Goal: Task Accomplishment & Management: Manage account settings

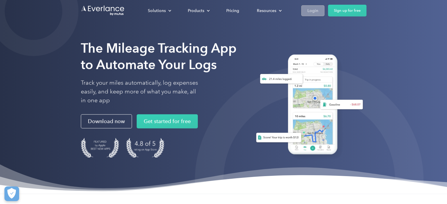
click at [316, 13] on div "Login" at bounding box center [313, 10] width 11 height 7
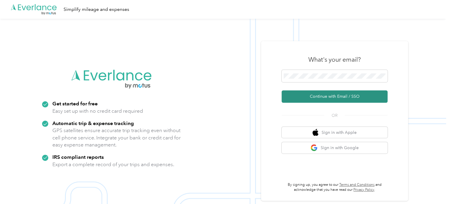
click at [300, 96] on button "Continue with Email / SSO" at bounding box center [334, 97] width 106 height 12
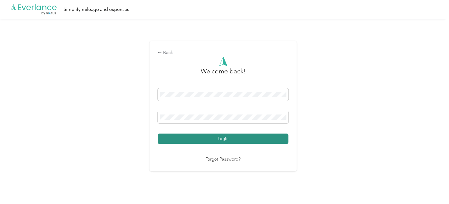
click at [196, 137] on button "Login" at bounding box center [223, 139] width 131 height 10
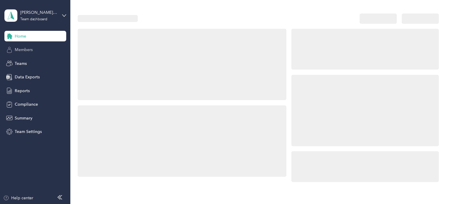
drag, startPoint x: 196, startPoint y: 137, endPoint x: 30, endPoint y: 47, distance: 189.0
click at [30, 47] on section "Jennifer Ready's team Team dashboard Home Members Teams Data Exports Reports Co…" at bounding box center [223, 102] width 446 height 204
click at [30, 47] on span "Members" at bounding box center [24, 50] width 18 height 6
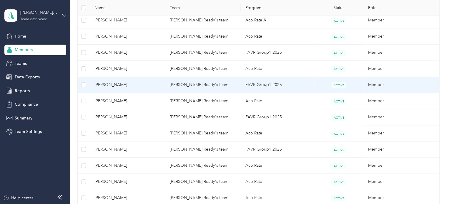
scroll to position [274, 0]
click at [137, 84] on span "[PERSON_NAME]" at bounding box center [127, 84] width 66 height 6
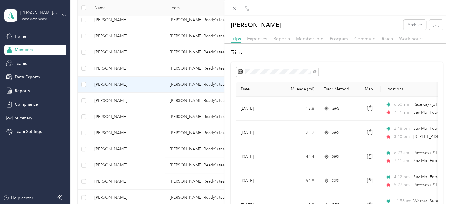
click at [308, 41] on span "Member info" at bounding box center [310, 39] width 28 height 6
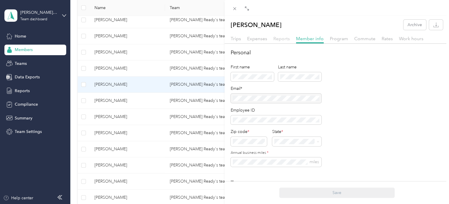
click at [274, 38] on span "Reports" at bounding box center [281, 39] width 16 height 6
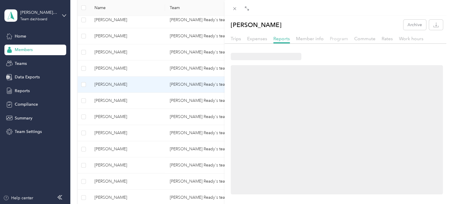
click at [334, 40] on span "Program" at bounding box center [339, 39] width 18 height 6
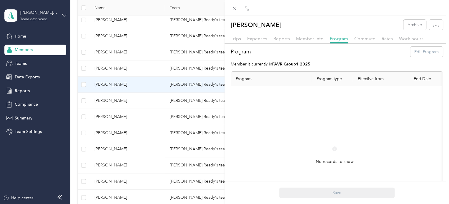
click at [324, 40] on div "Trips Expenses Reports Member info Program Commute Rates Work hours" at bounding box center [336, 39] width 224 height 9
click at [316, 39] on span "Member info" at bounding box center [310, 39] width 28 height 6
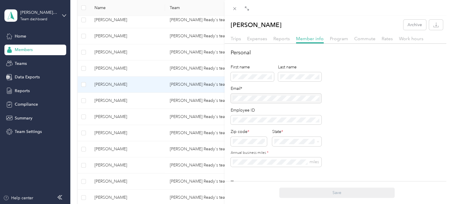
click at [383, 41] on div "Rates" at bounding box center [386, 38] width 11 height 7
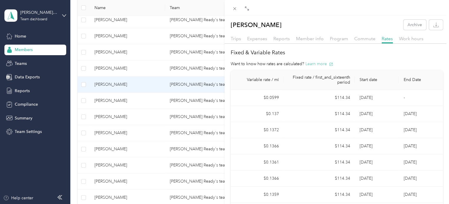
click at [321, 65] on button "Learn more" at bounding box center [319, 64] width 28 height 6
click at [120, 103] on div "Melinda Randolph Archive Trips Expenses Reports Member info Program Commute Rat…" at bounding box center [224, 102] width 449 height 204
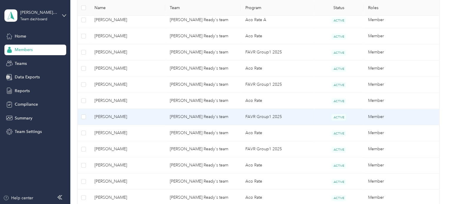
click at [114, 114] on span "[PERSON_NAME]" at bounding box center [127, 117] width 66 height 6
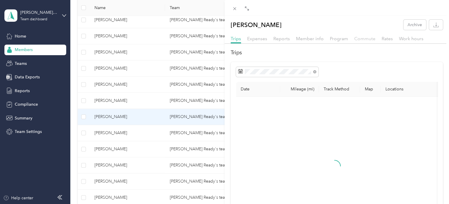
click at [356, 39] on span "Commute" at bounding box center [364, 39] width 21 height 6
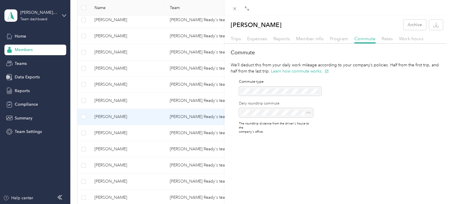
click at [389, 35] on div "Rates" at bounding box center [386, 38] width 11 height 7
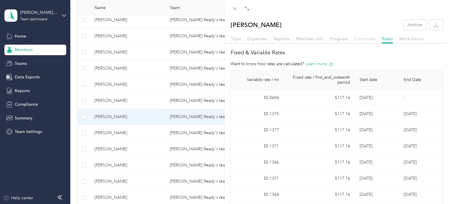
click at [367, 38] on span "Commute" at bounding box center [364, 39] width 21 height 6
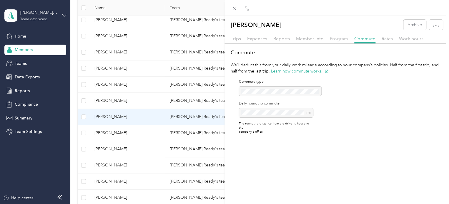
click at [330, 39] on span "Program" at bounding box center [339, 39] width 18 height 6
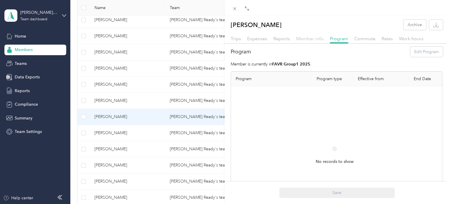
click at [316, 40] on span "Member info" at bounding box center [310, 39] width 28 height 6
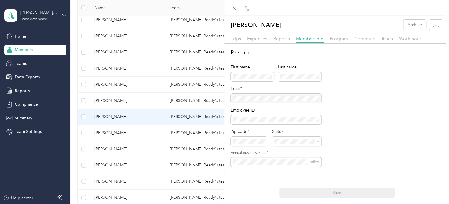
click at [365, 41] on span "Commute" at bounding box center [364, 39] width 21 height 6
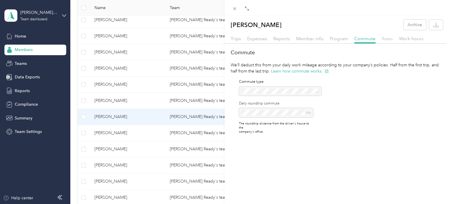
click at [387, 37] on span "Rates" at bounding box center [386, 39] width 11 height 6
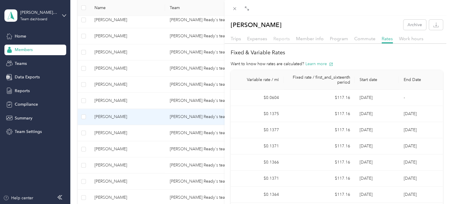
click at [281, 38] on span "Reports" at bounding box center [281, 39] width 16 height 6
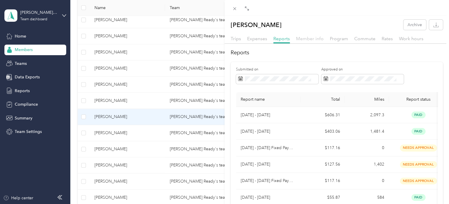
click at [302, 39] on span "Member info" at bounding box center [310, 39] width 28 height 6
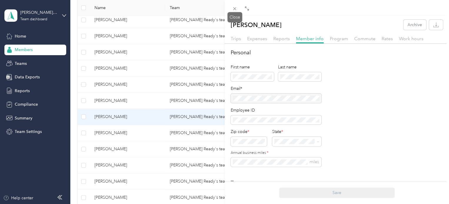
click at [233, 11] on icon at bounding box center [234, 8] width 5 height 5
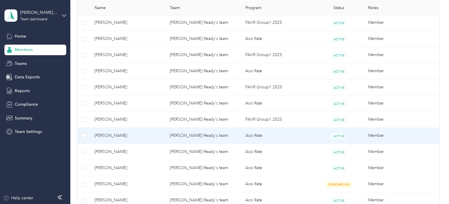
scroll to position [304, 0]
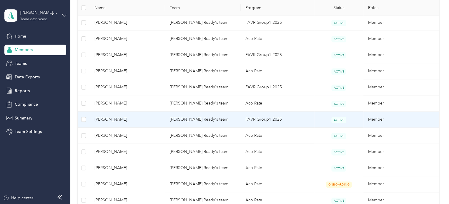
click at [132, 121] on span "[PERSON_NAME]" at bounding box center [127, 119] width 66 height 6
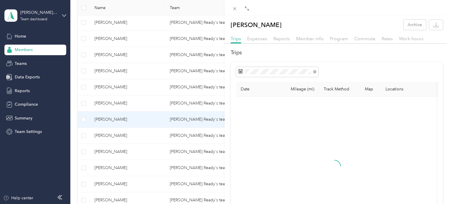
click at [308, 35] on div "Member info" at bounding box center [310, 38] width 28 height 7
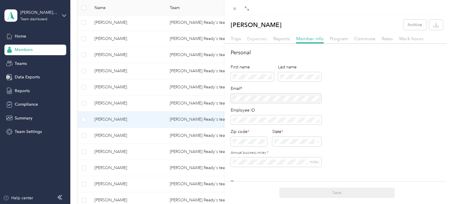
click at [259, 38] on span "Expenses" at bounding box center [257, 39] width 20 height 6
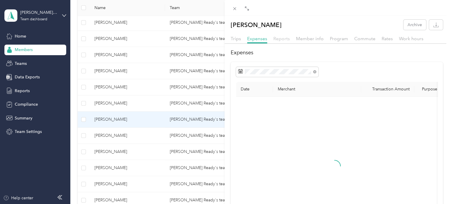
click at [282, 37] on span "Reports" at bounding box center [281, 39] width 16 height 6
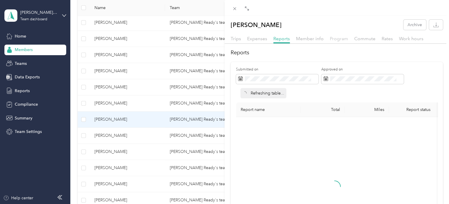
click at [342, 37] on span "Program" at bounding box center [339, 39] width 18 height 6
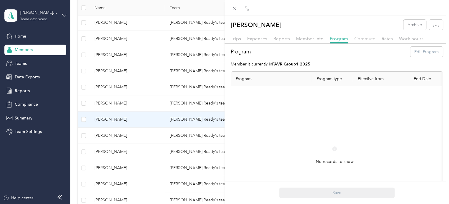
click at [367, 41] on span "Commute" at bounding box center [364, 39] width 21 height 6
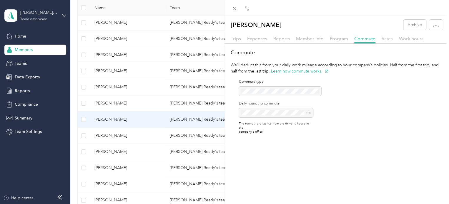
click at [388, 41] on span "Rates" at bounding box center [386, 39] width 11 height 6
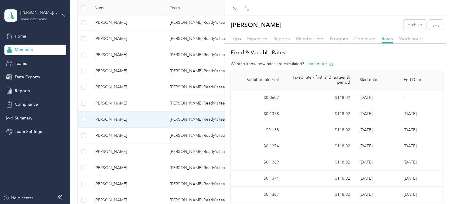
click at [21, 131] on div "Briggette Warfle Archive Trips Expenses Reports Member info Program Commute Rat…" at bounding box center [224, 102] width 449 height 204
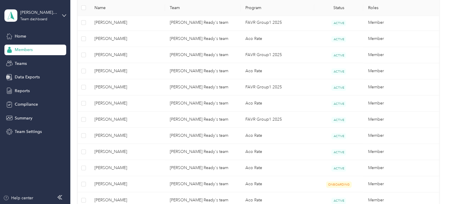
click at [23, 133] on span "Team Settings" at bounding box center [28, 132] width 27 height 6
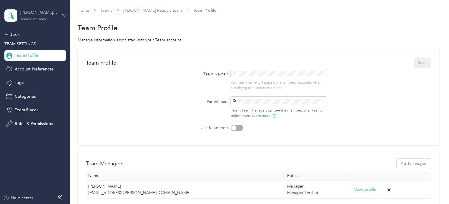
click at [44, 19] on div "Team dashboard" at bounding box center [33, 20] width 27 height 4
click at [126, 82] on form "Team Profile Save Team Name * Your team name will appear in members’ accounts w…" at bounding box center [258, 94] width 345 height 74
click at [12, 33] on div "Back" at bounding box center [33, 34] width 59 height 7
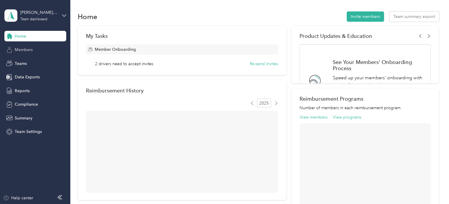
click at [27, 52] on span "Members" at bounding box center [24, 50] width 18 height 6
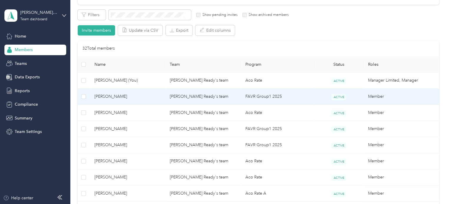
scroll to position [101, 0]
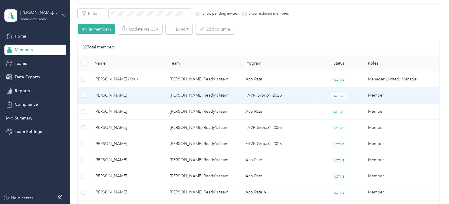
click at [226, 92] on td "[PERSON_NAME] Ready's team" at bounding box center [203, 96] width 76 height 16
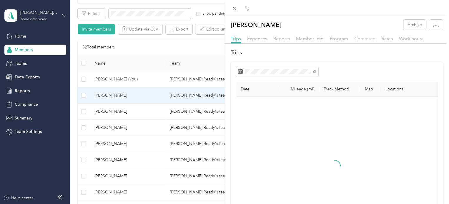
click at [361, 36] on span "Commute" at bounding box center [364, 39] width 21 height 6
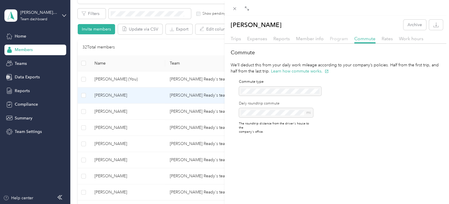
click at [336, 36] on span "Program" at bounding box center [339, 39] width 18 height 6
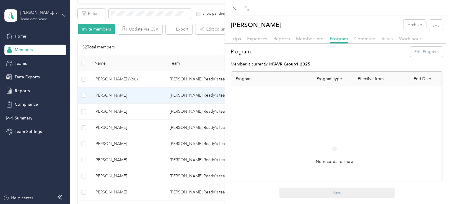
click at [388, 39] on span "Rates" at bounding box center [386, 39] width 11 height 6
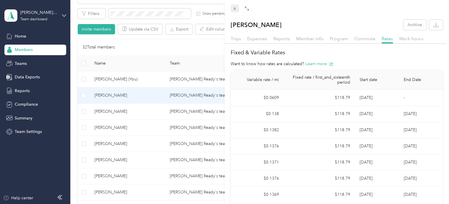
drag, startPoint x: 239, startPoint y: 1, endPoint x: 236, endPoint y: 5, distance: 4.8
click at [238, 1] on div at bounding box center [336, 8] width 224 height 16
click at [235, 6] on icon at bounding box center [234, 8] width 5 height 5
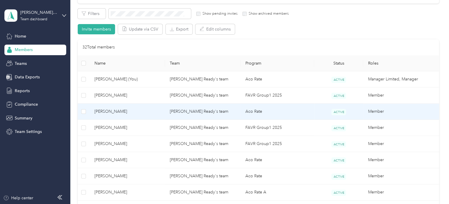
click at [130, 109] on span "[PERSON_NAME]" at bounding box center [127, 112] width 66 height 6
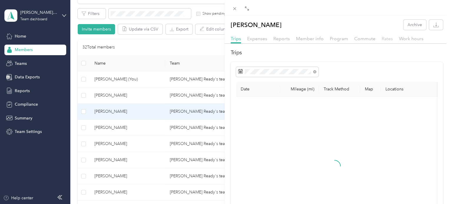
click at [387, 39] on span "Rates" at bounding box center [386, 39] width 11 height 6
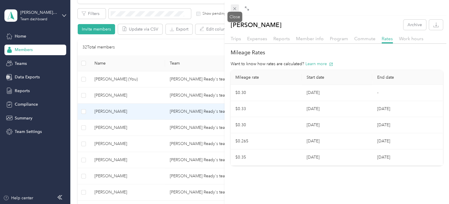
click at [233, 11] on icon at bounding box center [234, 8] width 5 height 5
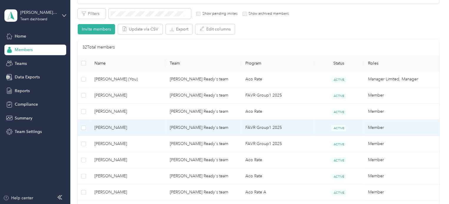
click at [139, 131] on span "[PERSON_NAME]" at bounding box center [127, 128] width 66 height 6
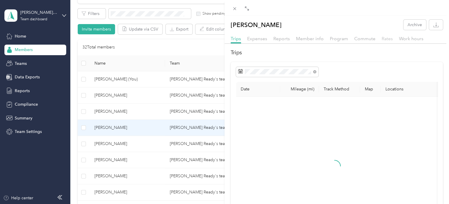
click at [384, 36] on span "Rates" at bounding box center [386, 39] width 11 height 6
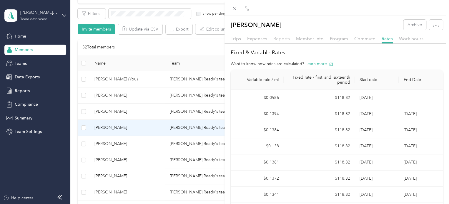
click at [281, 40] on span "Reports" at bounding box center [281, 39] width 16 height 6
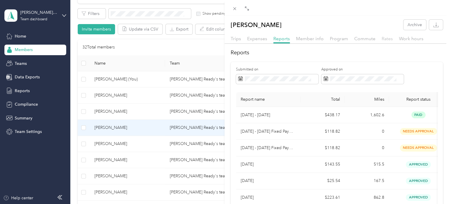
click at [383, 39] on span "Rates" at bounding box center [386, 39] width 11 height 6
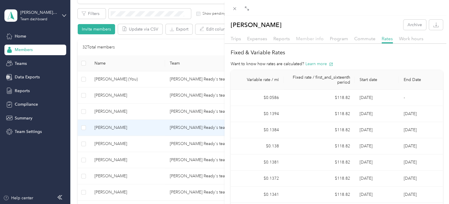
click at [320, 38] on span "Member info" at bounding box center [310, 39] width 28 height 6
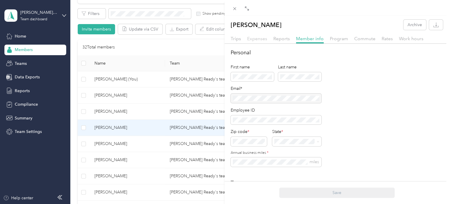
click at [251, 38] on span "Expenses" at bounding box center [257, 39] width 20 height 6
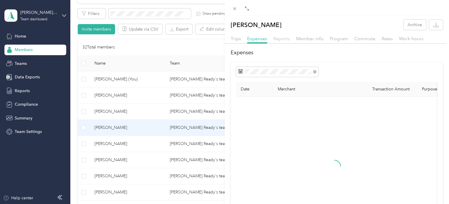
click at [279, 39] on span "Reports" at bounding box center [281, 39] width 16 height 6
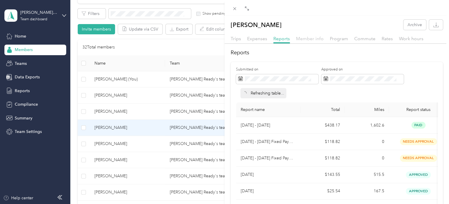
click at [310, 37] on span "Member info" at bounding box center [310, 39] width 28 height 6
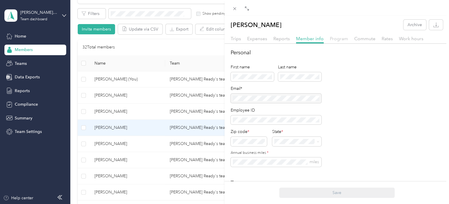
click at [338, 36] on span "Program" at bounding box center [339, 39] width 18 height 6
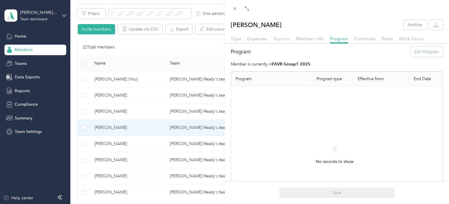
click at [286, 40] on span "Reports" at bounding box center [281, 39] width 16 height 6
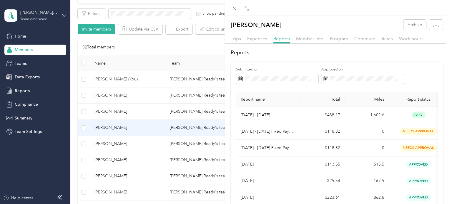
click at [307, 42] on div "Member info" at bounding box center [310, 38] width 28 height 7
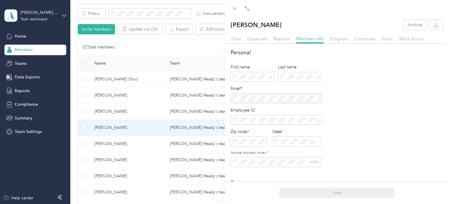
click at [386, 40] on span "Rates" at bounding box center [386, 39] width 11 height 6
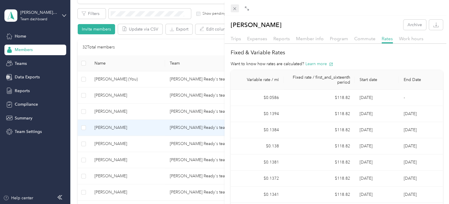
click at [234, 8] on icon at bounding box center [234, 8] width 3 height 3
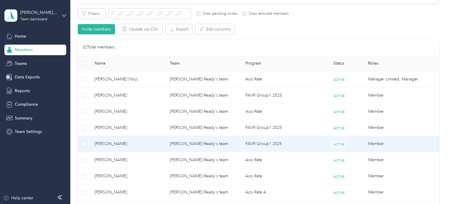
click at [120, 147] on td "[PERSON_NAME]" at bounding box center [128, 144] width 76 height 16
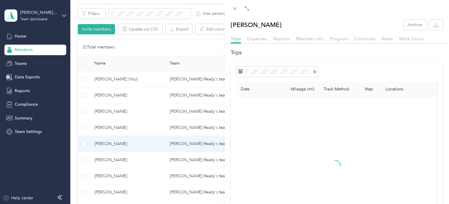
click at [381, 35] on div "Rates" at bounding box center [386, 38] width 11 height 7
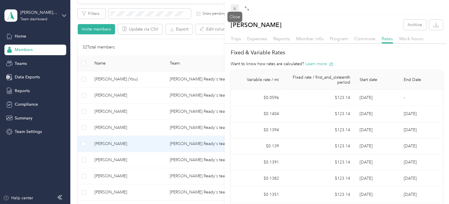
click at [233, 9] on icon at bounding box center [234, 8] width 5 height 5
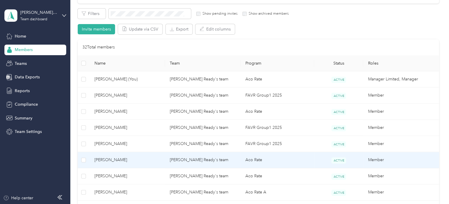
click at [98, 158] on span "[PERSON_NAME]" at bounding box center [127, 160] width 66 height 6
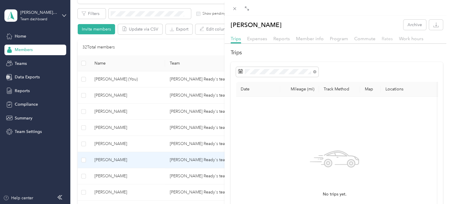
click at [384, 37] on span "Rates" at bounding box center [386, 39] width 11 height 6
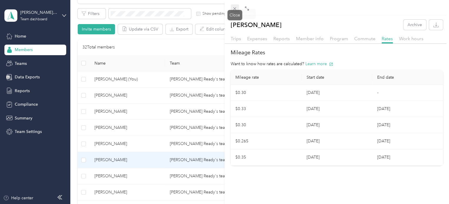
click at [236, 8] on icon at bounding box center [234, 8] width 5 height 5
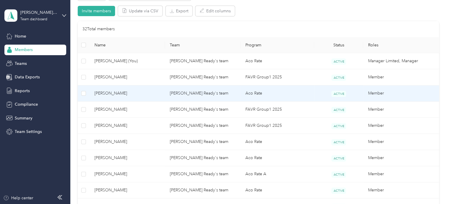
scroll to position [126, 0]
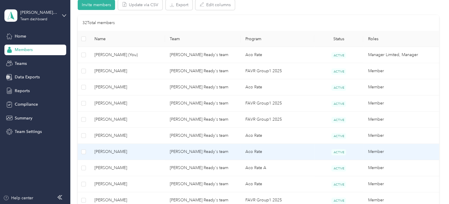
click at [123, 150] on span "[PERSON_NAME]" at bounding box center [127, 152] width 66 height 6
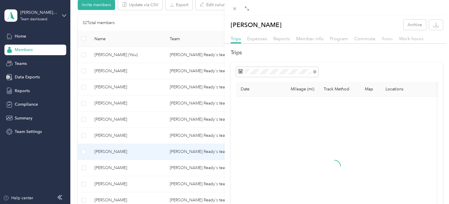
click at [383, 39] on span "Rates" at bounding box center [386, 39] width 11 height 6
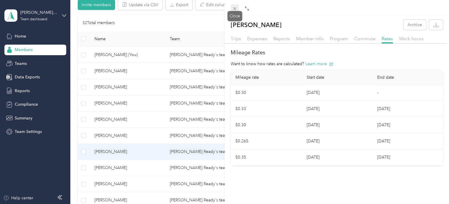
click at [236, 9] on icon at bounding box center [234, 8] width 5 height 5
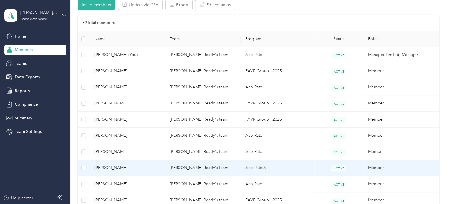
click at [119, 167] on span "[PERSON_NAME]" at bounding box center [127, 168] width 66 height 6
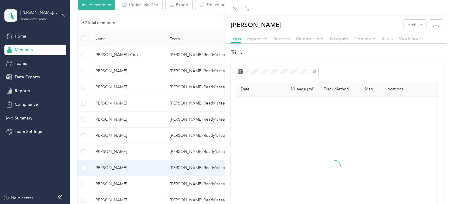
click at [384, 38] on span "Rates" at bounding box center [386, 39] width 11 height 6
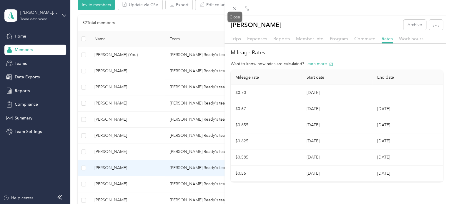
click at [234, 11] on span at bounding box center [235, 8] width 8 height 8
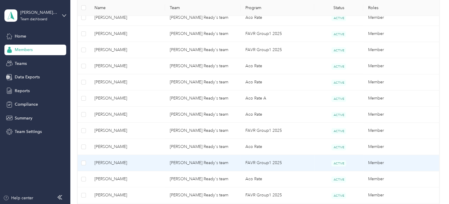
scroll to position [196, 0]
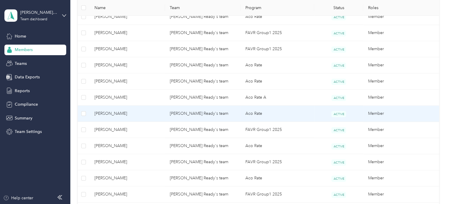
click at [134, 113] on span "[PERSON_NAME]" at bounding box center [127, 114] width 66 height 6
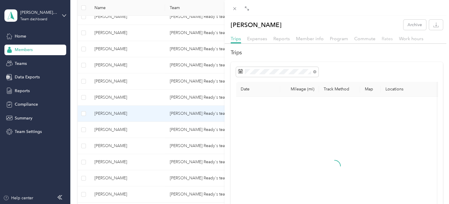
click at [388, 39] on span "Rates" at bounding box center [386, 39] width 11 height 6
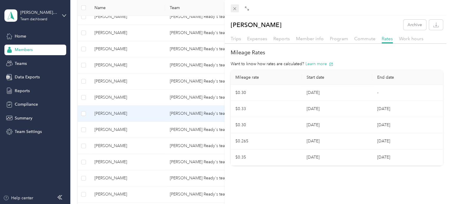
click at [235, 7] on icon at bounding box center [234, 8] width 5 height 5
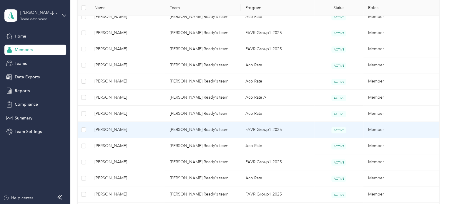
click at [103, 129] on span "[PERSON_NAME]" at bounding box center [127, 130] width 66 height 6
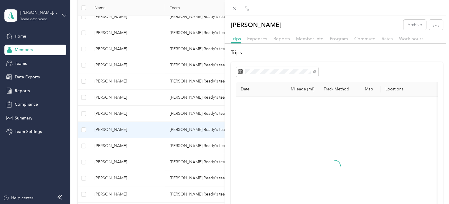
click at [386, 39] on span "Rates" at bounding box center [386, 39] width 11 height 6
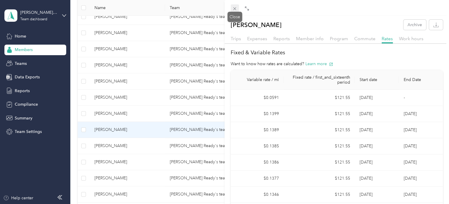
click at [234, 8] on icon at bounding box center [234, 8] width 5 height 5
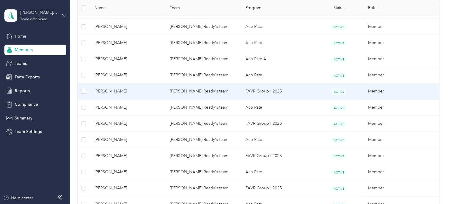
scroll to position [238, 0]
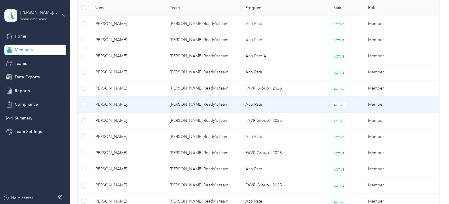
click at [126, 103] on span "[PERSON_NAME]" at bounding box center [127, 104] width 66 height 6
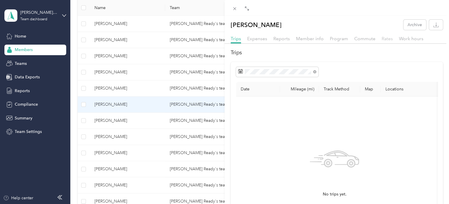
click at [384, 36] on span "Rates" at bounding box center [386, 39] width 11 height 6
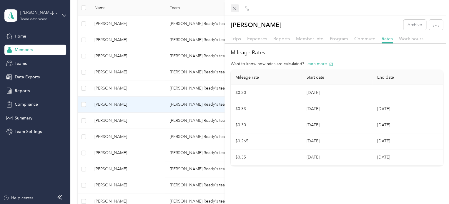
click at [237, 12] on div "Close" at bounding box center [234, 17] width 15 height 10
click at [234, 6] on icon at bounding box center [234, 8] width 5 height 5
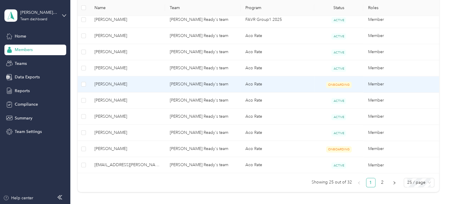
scroll to position [407, 0]
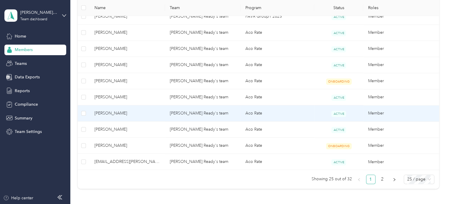
click at [127, 117] on td "[PERSON_NAME]" at bounding box center [128, 114] width 76 height 16
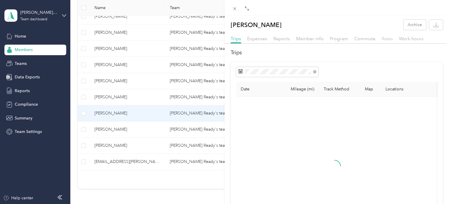
click at [389, 39] on span "Rates" at bounding box center [386, 39] width 11 height 6
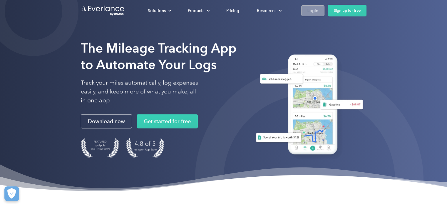
click at [313, 12] on div "Login" at bounding box center [313, 10] width 11 height 7
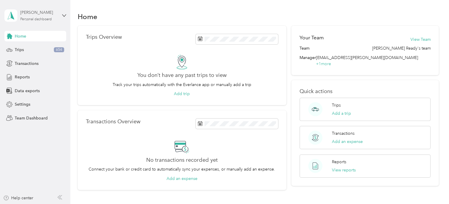
click at [53, 16] on div "Jennifer Ready Personal dashboard" at bounding box center [38, 15] width 37 height 12
click at [39, 51] on div "Team dashboard Personal dashboard Log out" at bounding box center [83, 61] width 149 height 37
click at [59, 13] on div "Jennifer Ready Personal dashboard" at bounding box center [35, 15] width 62 height 21
click at [34, 51] on div "Team dashboard Personal dashboard Log out" at bounding box center [83, 61] width 149 height 37
click at [56, 20] on div "Jennifer Ready Personal dashboard" at bounding box center [38, 15] width 37 height 12
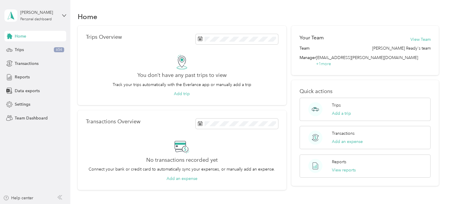
click at [32, 47] on div "Team dashboard" at bounding box center [24, 48] width 31 height 6
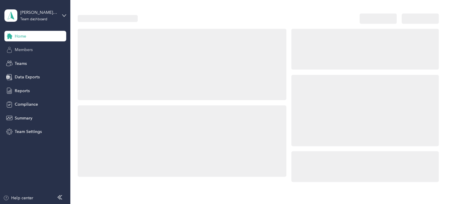
click at [29, 49] on span "Members" at bounding box center [24, 50] width 18 height 6
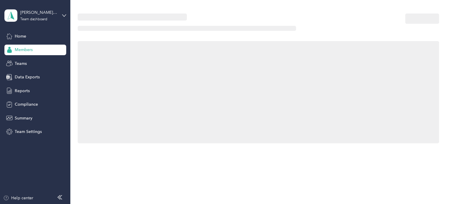
click at [229, 116] on div at bounding box center [258, 92] width 361 height 102
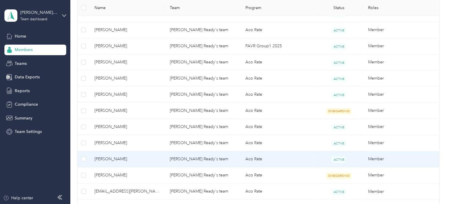
scroll to position [456, 0]
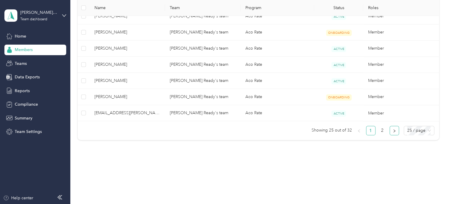
click at [390, 130] on button "button" at bounding box center [393, 130] width 9 height 9
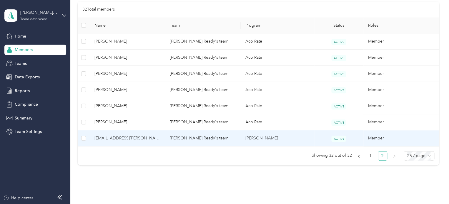
scroll to position [136, 0]
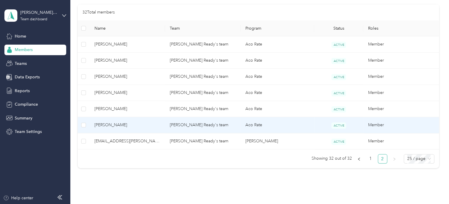
click at [318, 123] on td "ACTIVE" at bounding box center [338, 125] width 49 height 16
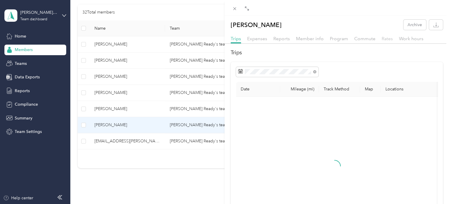
click at [385, 38] on span "Rates" at bounding box center [386, 39] width 11 height 6
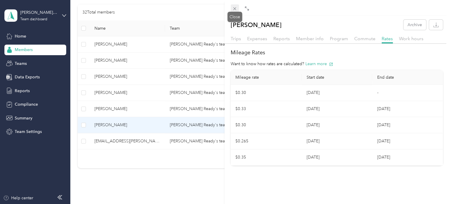
click at [233, 8] on icon at bounding box center [234, 8] width 5 height 5
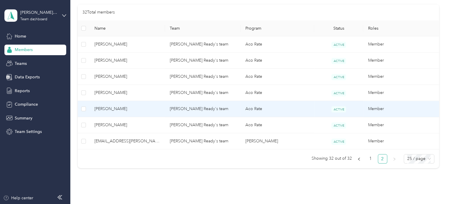
click at [110, 110] on span "Shannon Mixon" at bounding box center [127, 109] width 66 height 6
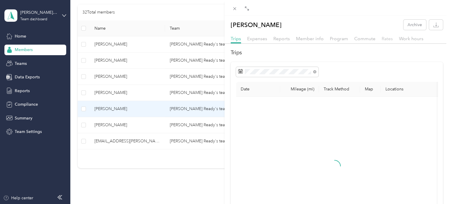
click at [386, 40] on span "Rates" at bounding box center [386, 39] width 11 height 6
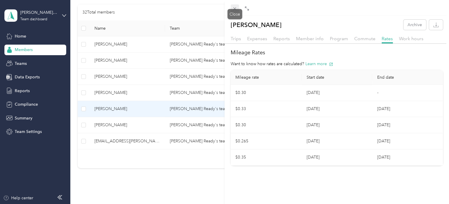
click at [235, 7] on icon at bounding box center [234, 8] width 5 height 5
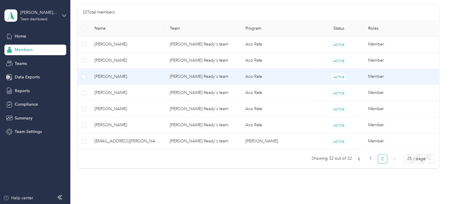
click at [117, 71] on td "Alexis Henry" at bounding box center [128, 77] width 76 height 16
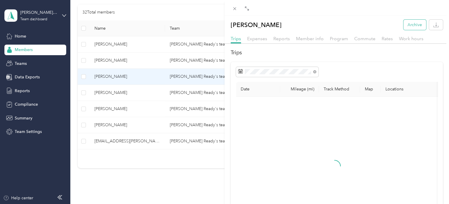
click at [411, 24] on button "Archive" at bounding box center [414, 25] width 23 height 10
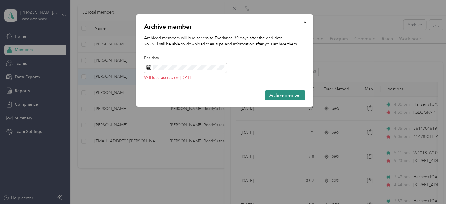
click at [284, 91] on button "Archive member" at bounding box center [285, 95] width 40 height 10
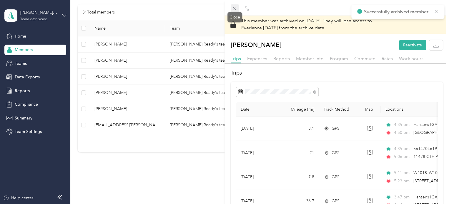
click at [235, 10] on icon at bounding box center [234, 8] width 5 height 5
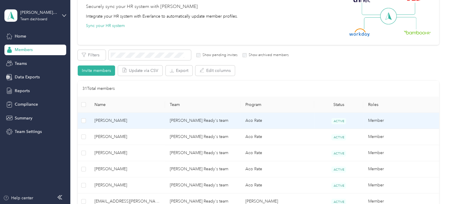
scroll to position [149, 0]
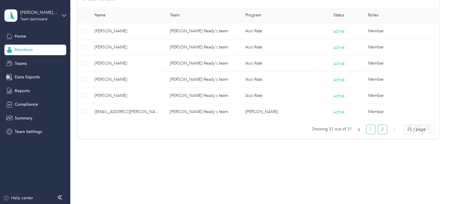
click at [370, 128] on link "1" at bounding box center [370, 129] width 9 height 9
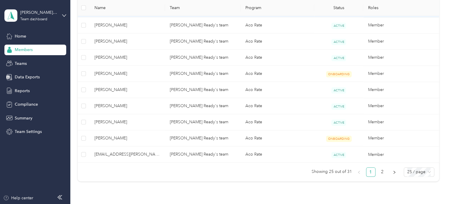
scroll to position [414, 0]
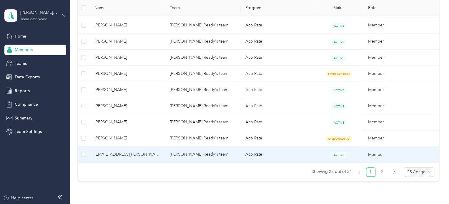
click at [146, 156] on span "smckee3@acosta.com" at bounding box center [127, 154] width 66 height 6
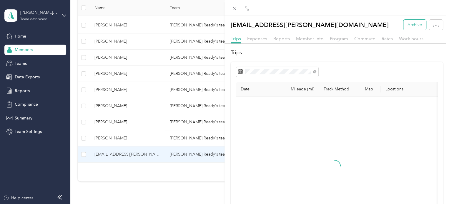
click at [409, 23] on button "Archive" at bounding box center [414, 25] width 23 height 10
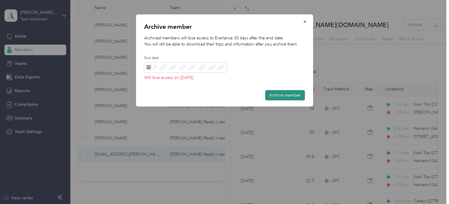
click at [284, 97] on button "Archive member" at bounding box center [285, 95] width 40 height 10
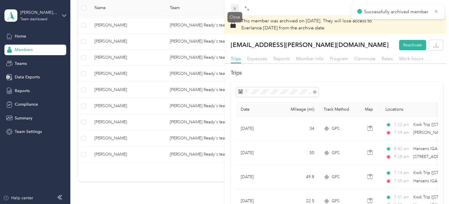
click at [234, 8] on icon at bounding box center [234, 8] width 5 height 5
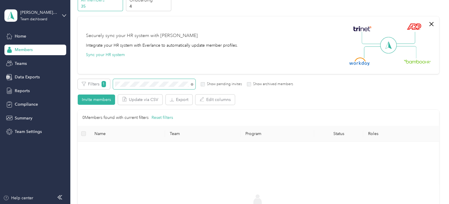
scroll to position [38, 0]
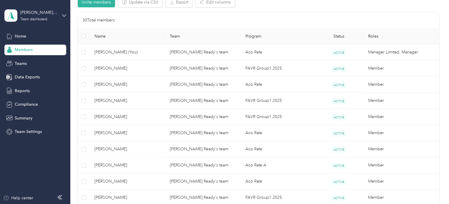
scroll to position [129, 0]
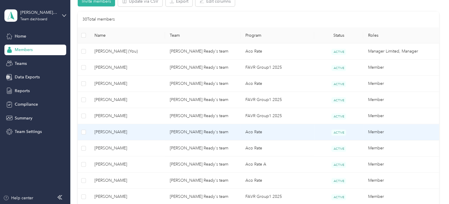
click at [128, 130] on span "[PERSON_NAME]" at bounding box center [127, 132] width 66 height 6
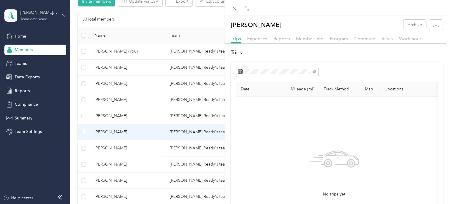
click at [388, 41] on span "Rates" at bounding box center [386, 39] width 11 height 6
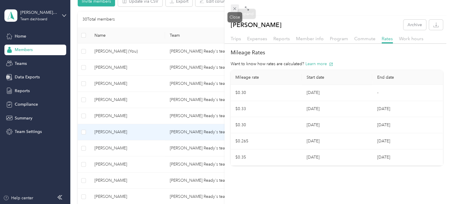
click at [237, 7] on span at bounding box center [235, 8] width 8 height 8
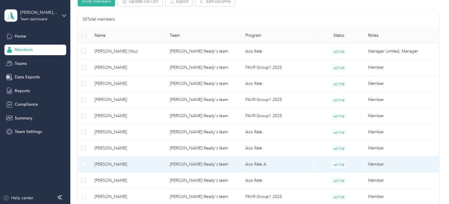
click at [101, 161] on span "[PERSON_NAME]" at bounding box center [127, 164] width 66 height 6
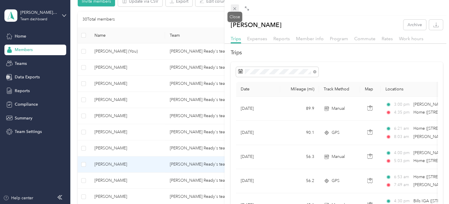
click at [234, 10] on icon at bounding box center [234, 8] width 5 height 5
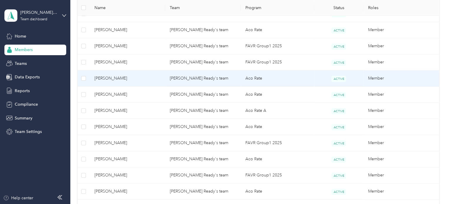
scroll to position [183, 0]
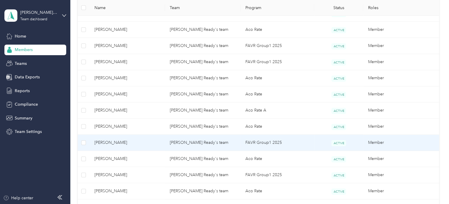
click at [141, 142] on span "[PERSON_NAME]" at bounding box center [127, 143] width 66 height 6
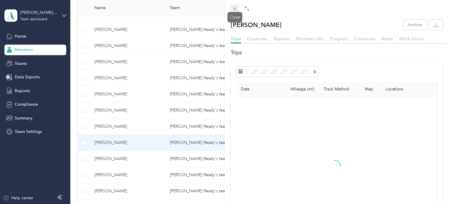
click at [234, 9] on icon at bounding box center [234, 8] width 5 height 5
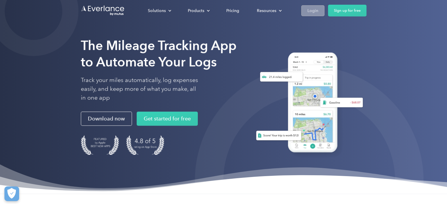
click at [318, 10] on div "Login" at bounding box center [313, 10] width 11 height 7
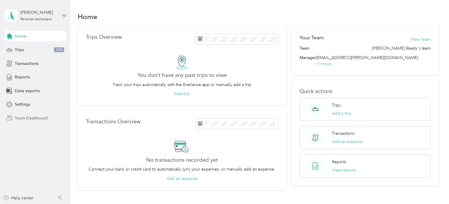
click at [30, 115] on div "Team Dashboard" at bounding box center [35, 118] width 62 height 11
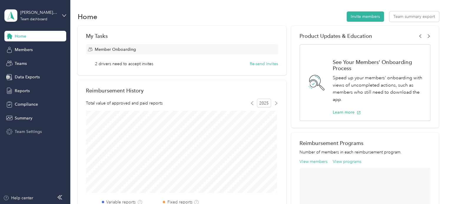
click at [22, 128] on div "Team Settings" at bounding box center [35, 132] width 62 height 11
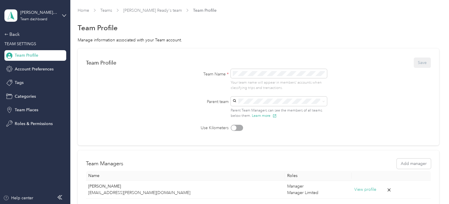
click at [23, 56] on span "Team Profile" at bounding box center [27, 55] width 24 height 6
click at [11, 31] on div "Back" at bounding box center [33, 34] width 59 height 7
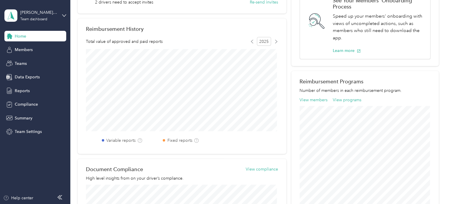
scroll to position [62, 0]
click at [319, 99] on button "View members" at bounding box center [313, 99] width 28 height 6
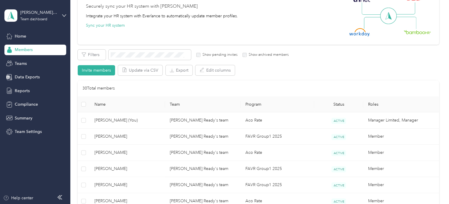
scroll to position [62, 0]
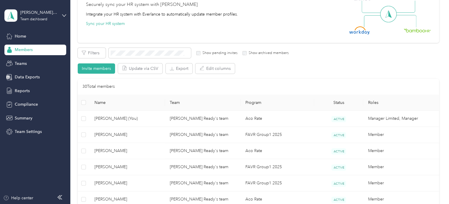
click at [257, 104] on th "Program" at bounding box center [278, 103] width 74 height 16
click at [279, 67] on div "Filters Show pending invites Show archived members Invite members Update via CS…" at bounding box center [258, 61] width 361 height 26
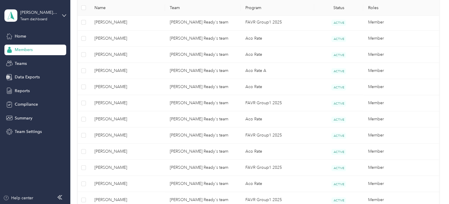
scroll to position [211, 0]
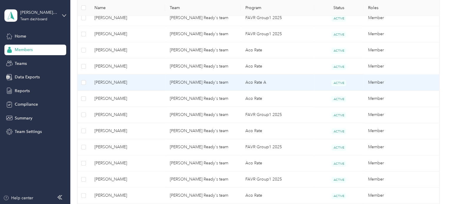
click at [135, 84] on span "[PERSON_NAME]" at bounding box center [127, 82] width 66 height 6
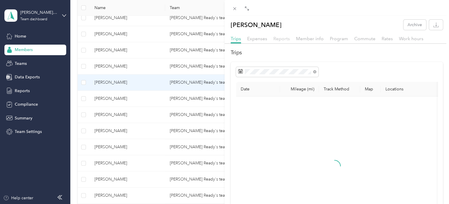
click at [288, 39] on span "Reports" at bounding box center [281, 39] width 16 height 6
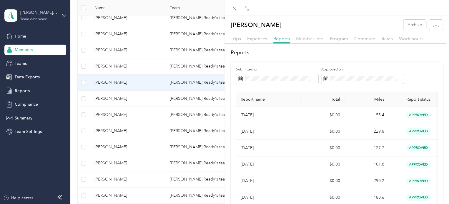
click at [314, 36] on span "Member info" at bounding box center [310, 39] width 28 height 6
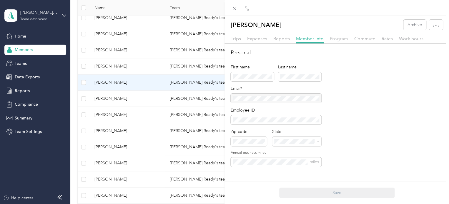
click at [339, 40] on span "Program" at bounding box center [339, 39] width 18 height 6
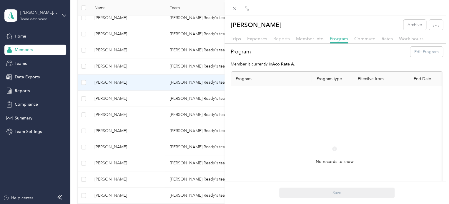
click at [281, 40] on span "Reports" at bounding box center [281, 39] width 16 height 6
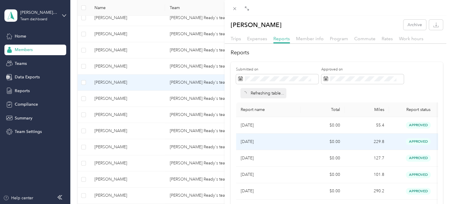
scroll to position [8, 0]
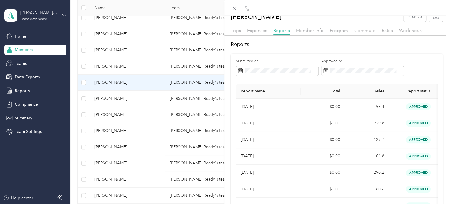
click at [363, 29] on span "Commute" at bounding box center [364, 31] width 21 height 6
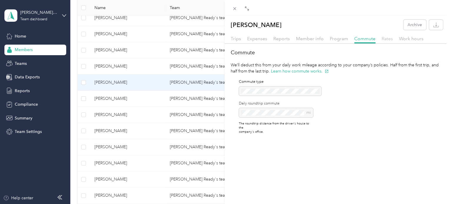
click at [389, 37] on span "Rates" at bounding box center [386, 39] width 11 height 6
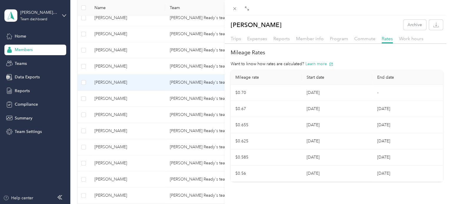
click at [405, 41] on div "Work hours" at bounding box center [411, 38] width 24 height 7
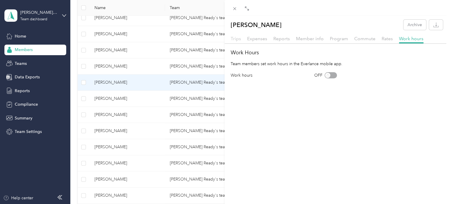
click at [235, 39] on span "Trips" at bounding box center [236, 39] width 10 height 6
